Goal: Task Accomplishment & Management: Manage account settings

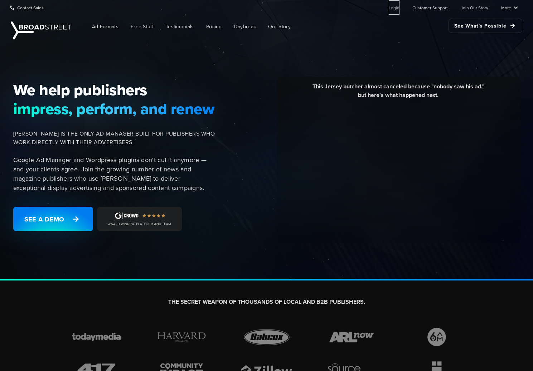
click at [397, 9] on link "Login" at bounding box center [394, 7] width 11 height 14
click at [400, 8] on link "Login" at bounding box center [394, 7] width 11 height 14
